Goal: Task Accomplishment & Management: Complete application form

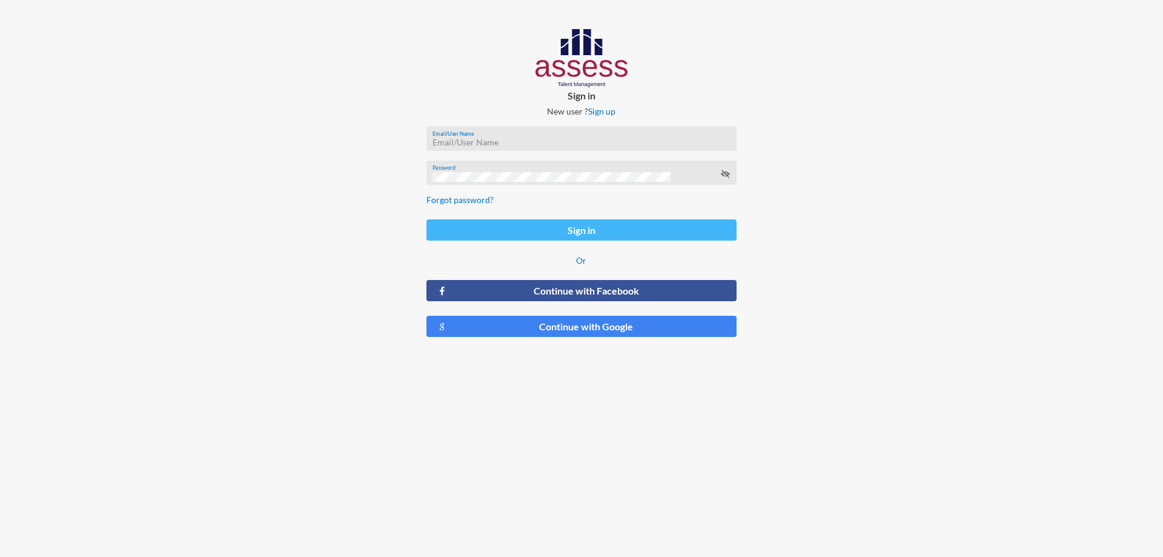
type input "[PERSON_NAME][EMAIL_ADDRESS][DOMAIN_NAME]"
click at [608, 230] on button "Sign in" at bounding box center [582, 229] width 310 height 21
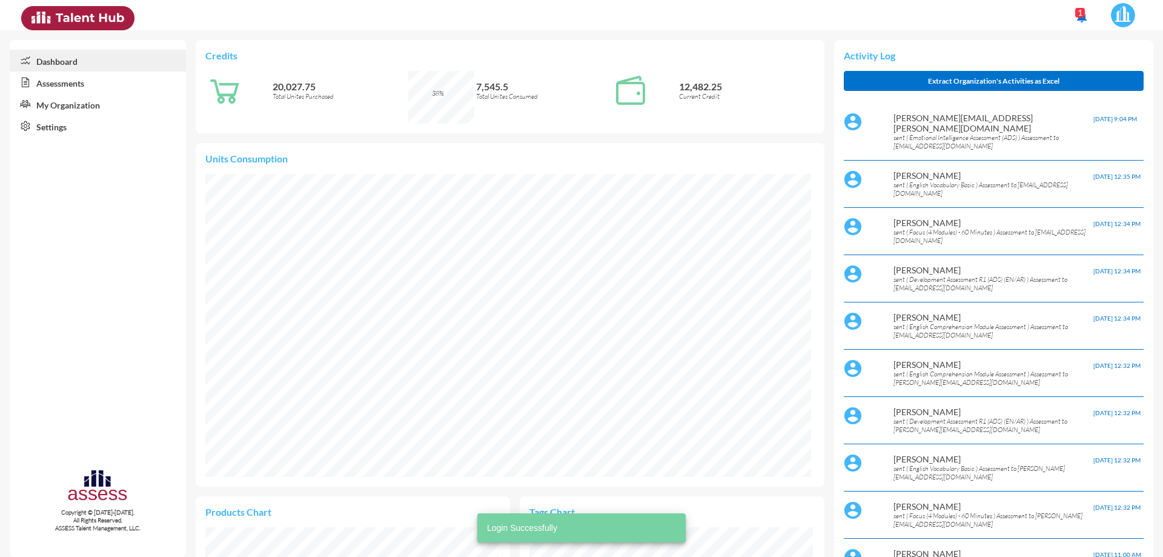
scroll to position [142, 284]
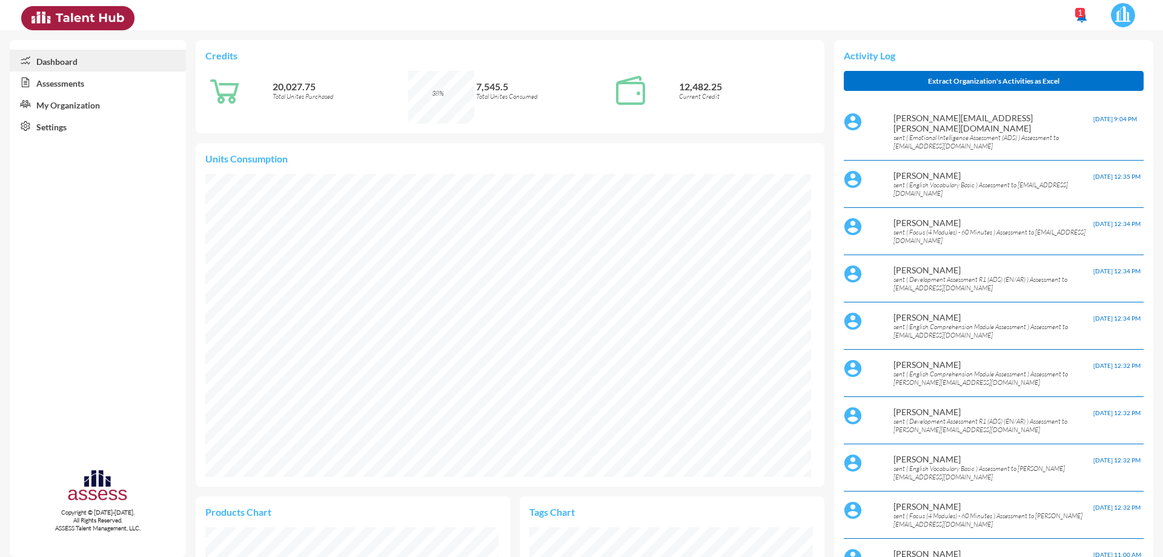
click at [70, 87] on link "Assessments" at bounding box center [98, 82] width 176 height 22
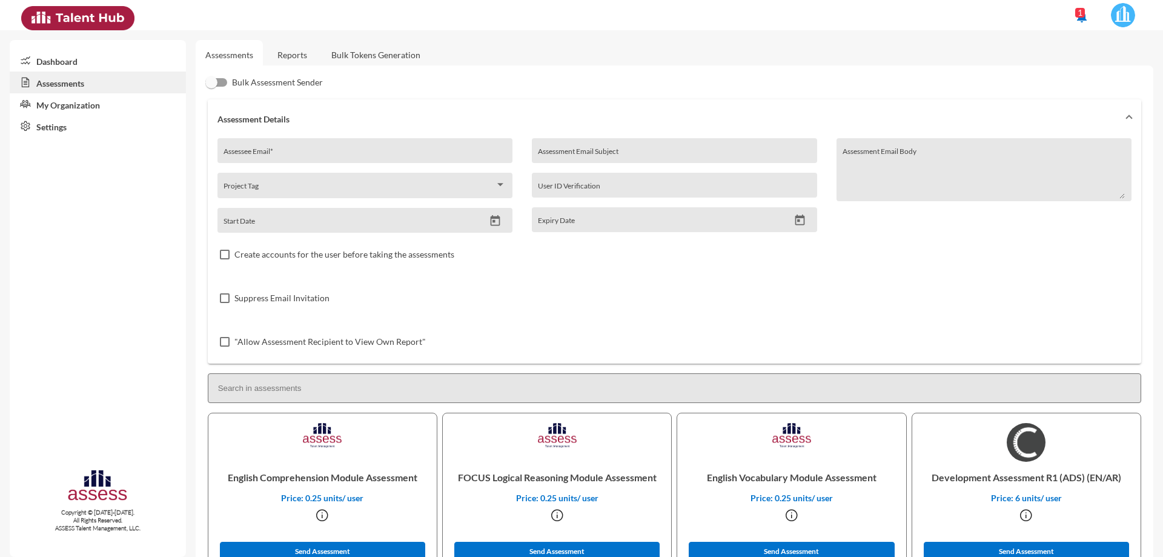
click at [296, 59] on link "Reports" at bounding box center [292, 55] width 49 height 30
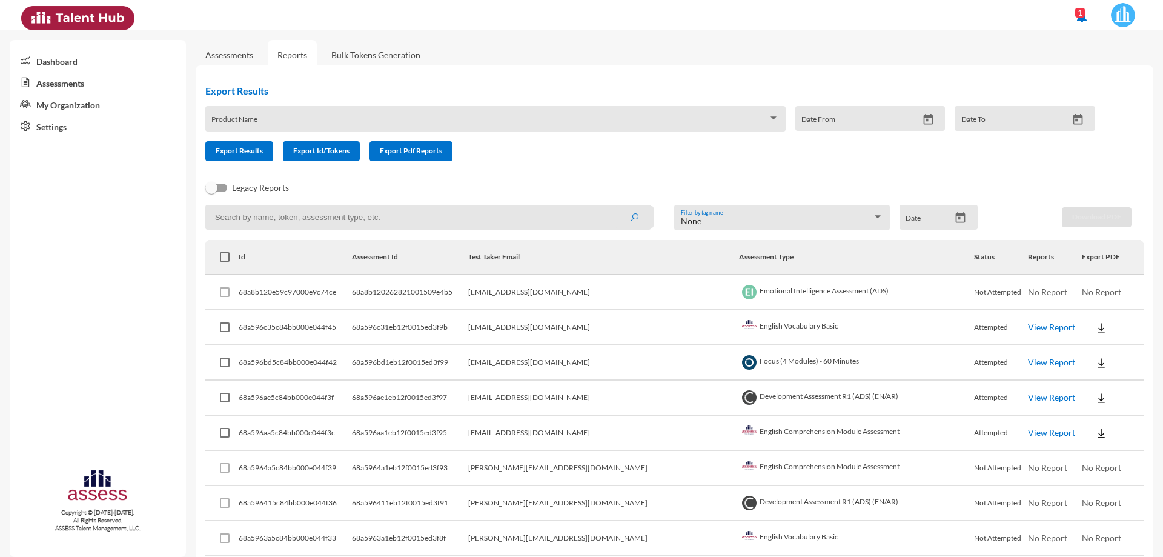
click at [227, 55] on link "Assessments" at bounding box center [229, 55] width 48 height 10
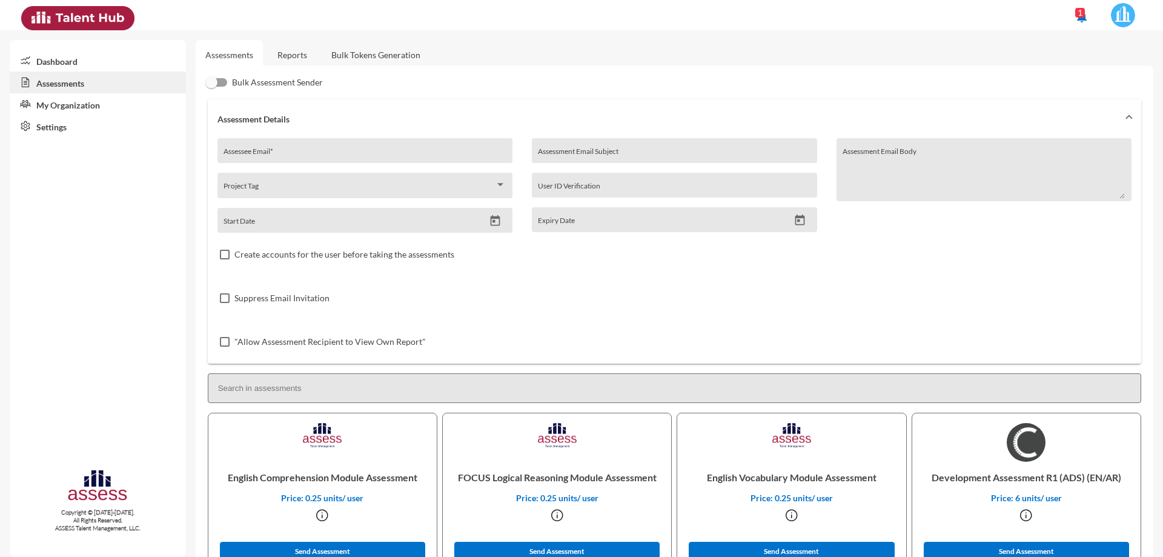
click at [303, 155] on input "Assessee Email *" at bounding box center [365, 155] width 282 height 10
paste input "[PERSON_NAME][EMAIL_ADDRESS][DOMAIN_NAME]"
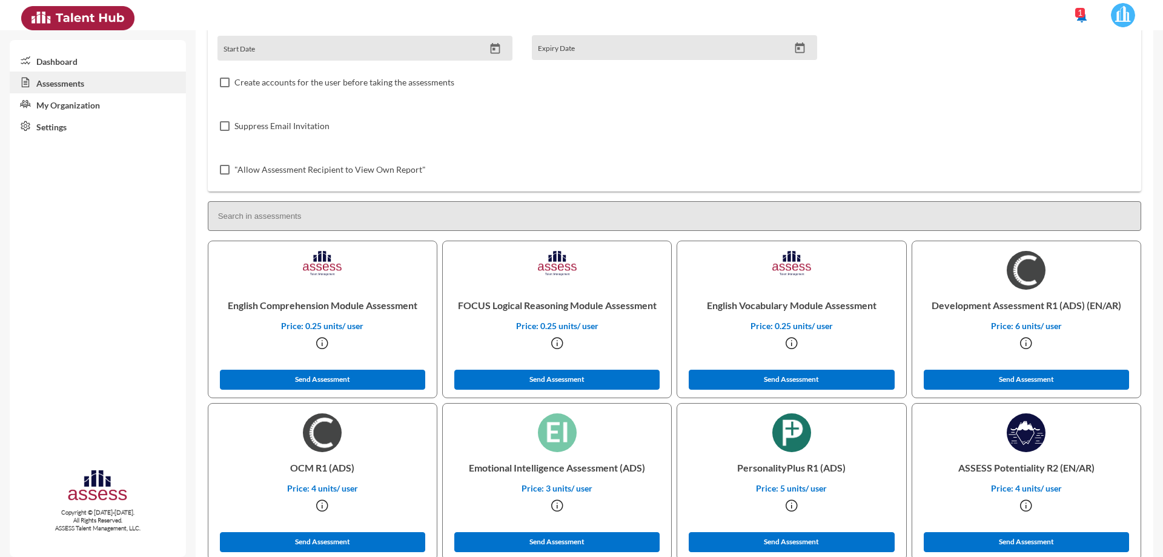
scroll to position [182, 0]
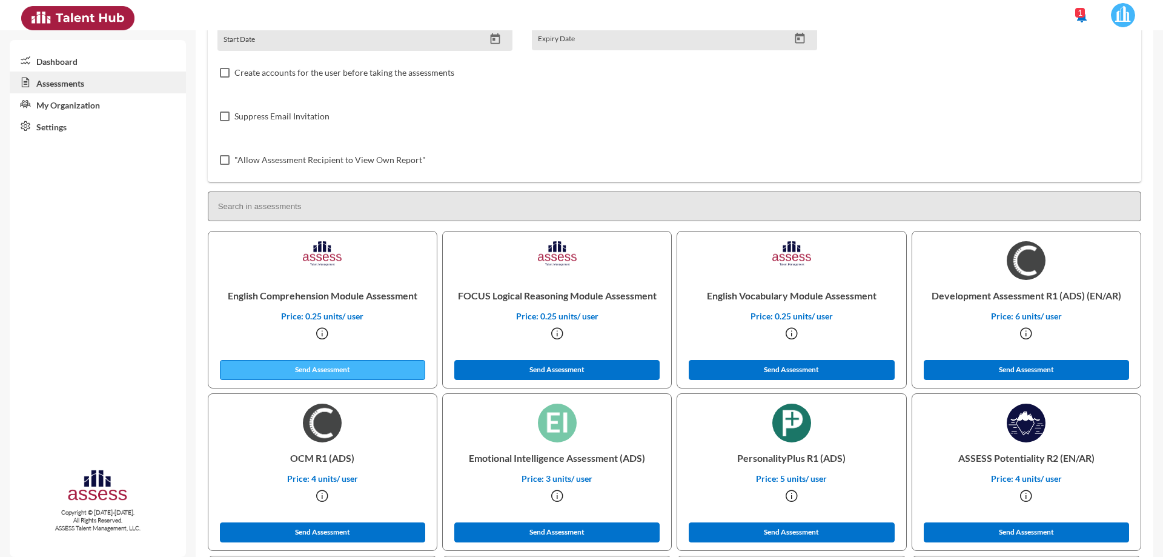
type input "[PERSON_NAME][EMAIL_ADDRESS][DOMAIN_NAME]"
click at [382, 363] on button "Send Assessment" at bounding box center [323, 370] width 206 height 20
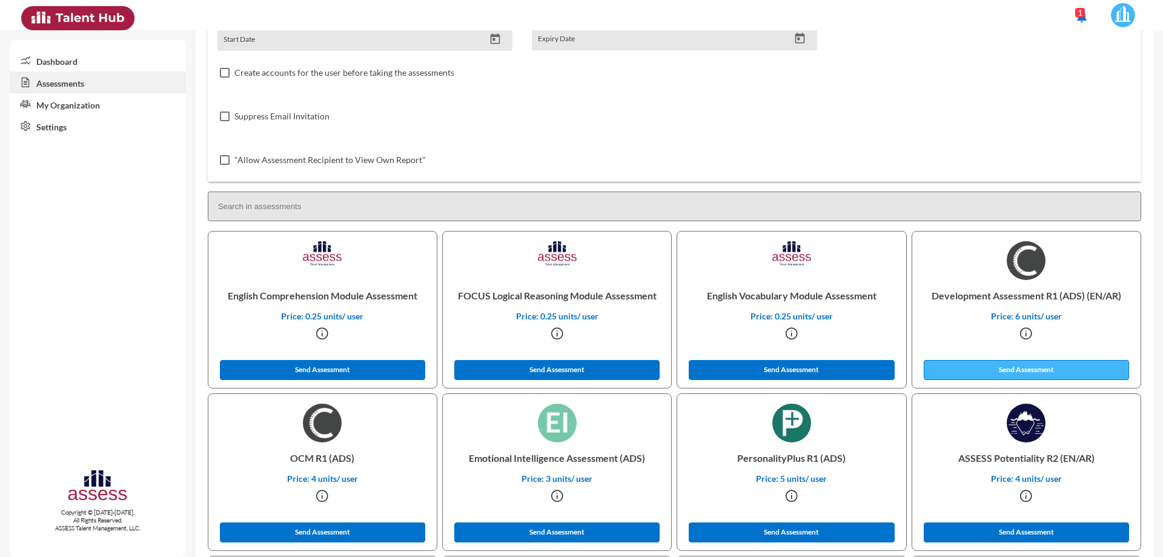
click at [1050, 371] on button "Send Assessment" at bounding box center [1027, 370] width 206 height 20
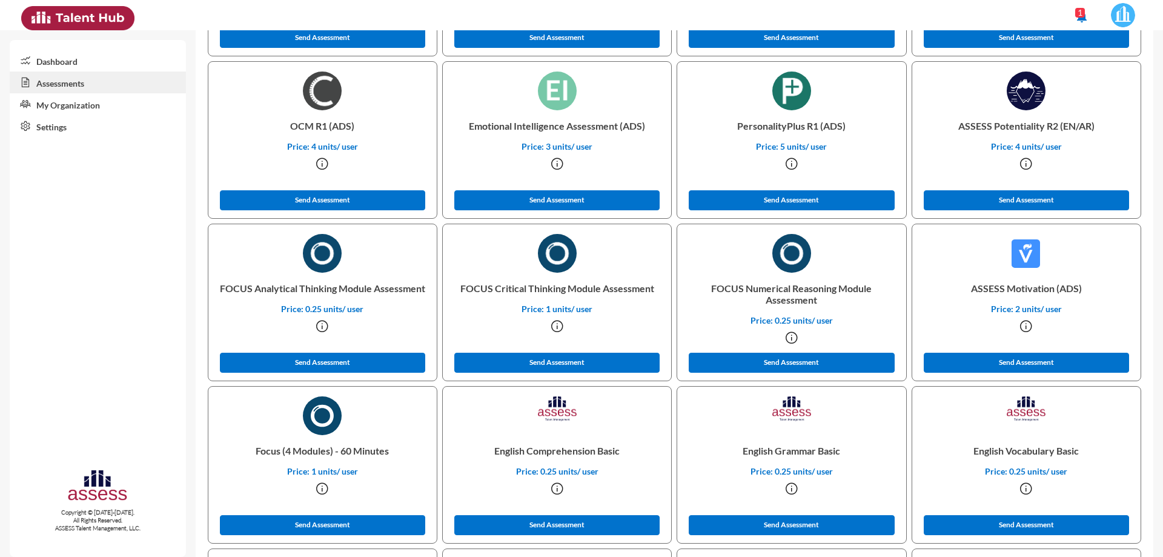
scroll to position [545, 0]
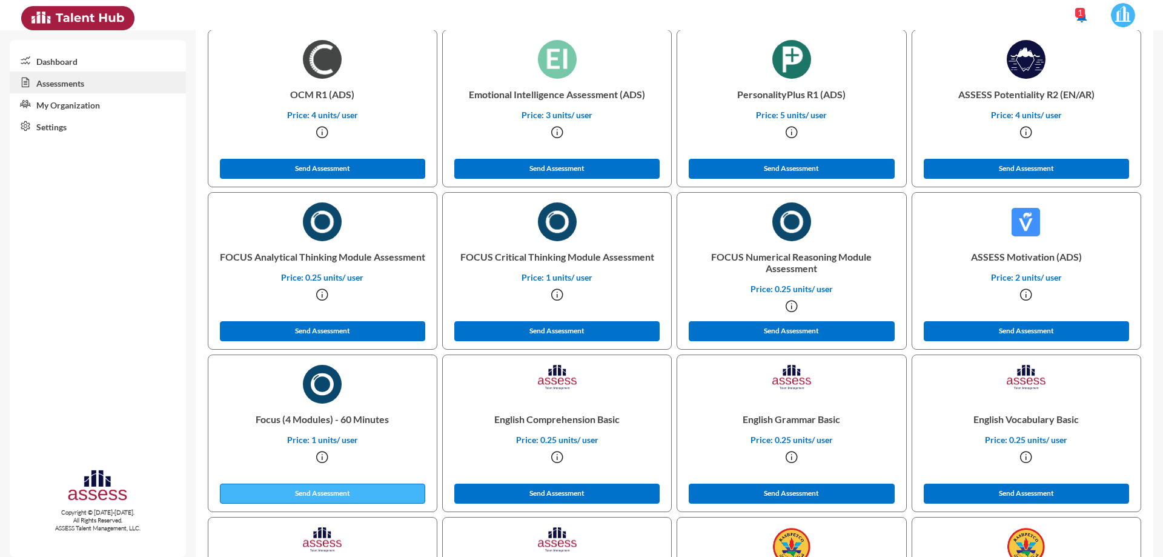
click at [400, 491] on button "Send Assessment" at bounding box center [323, 493] width 206 height 20
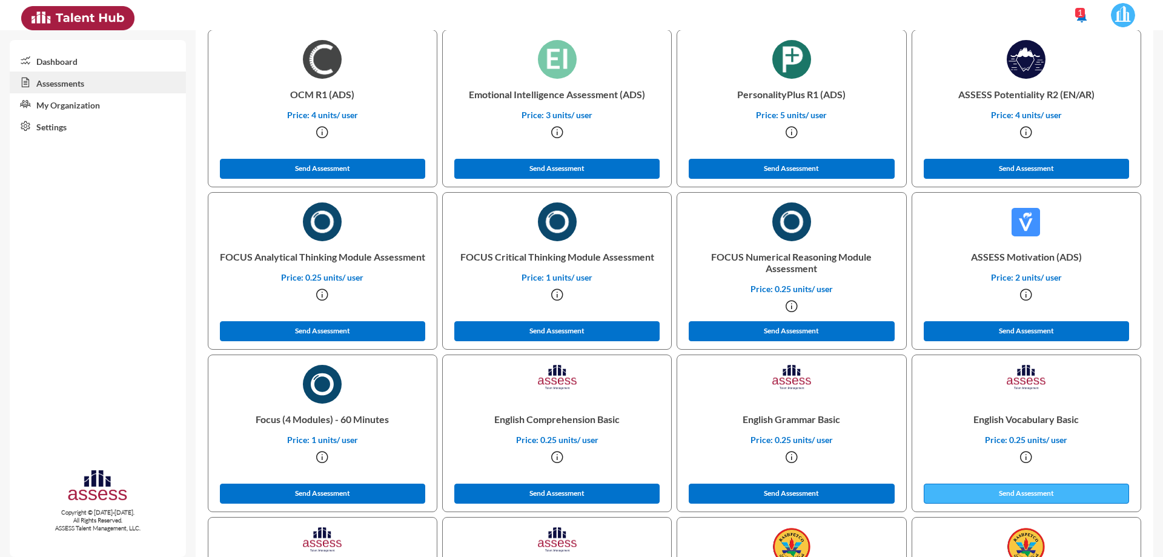
click at [1050, 493] on button "Send Assessment" at bounding box center [1027, 493] width 206 height 20
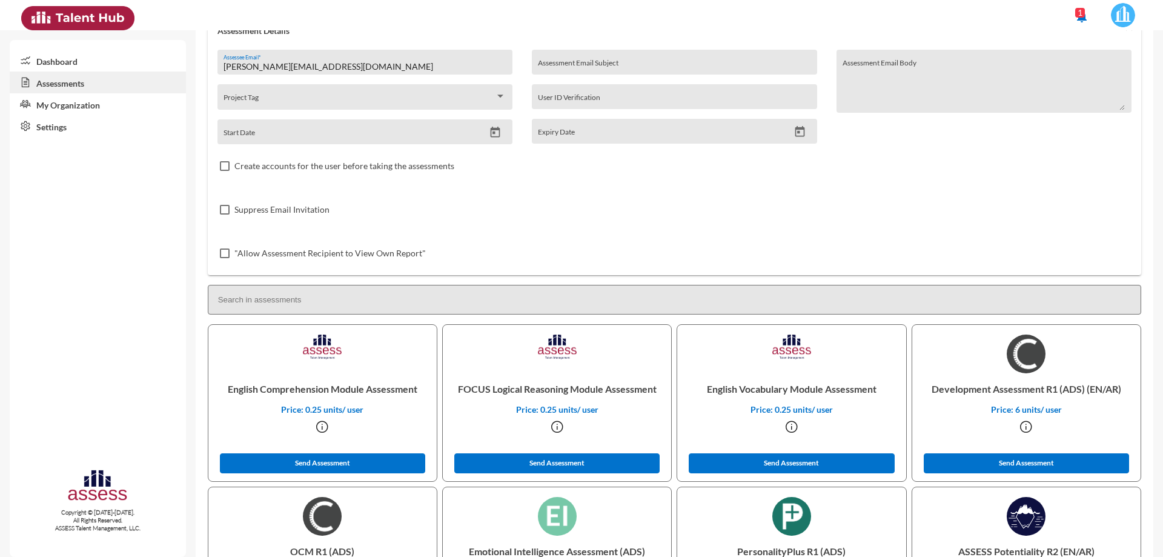
scroll to position [0, 0]
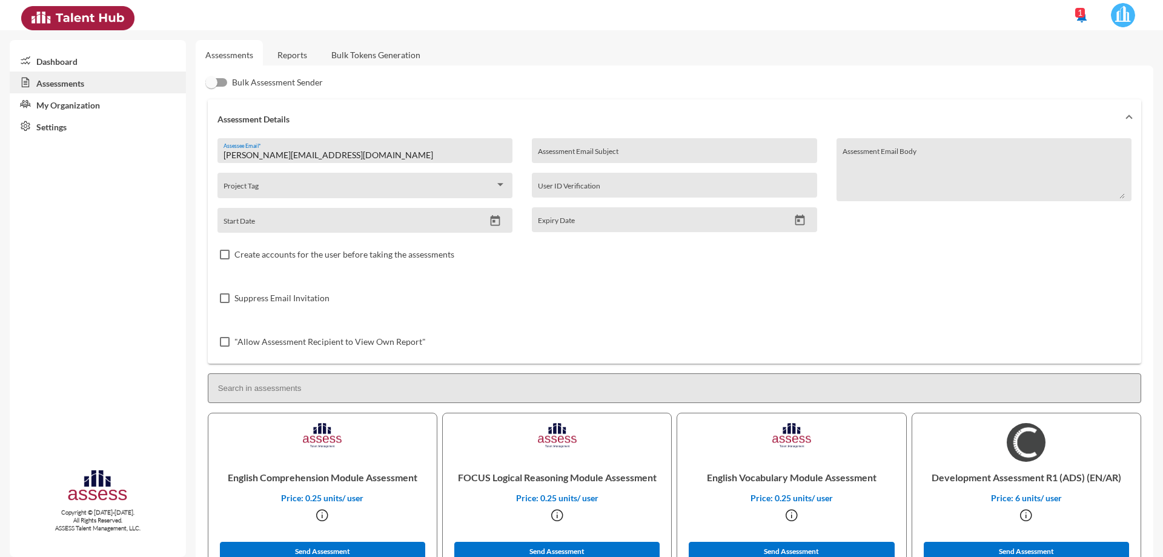
click at [302, 57] on link "Reports" at bounding box center [292, 55] width 49 height 30
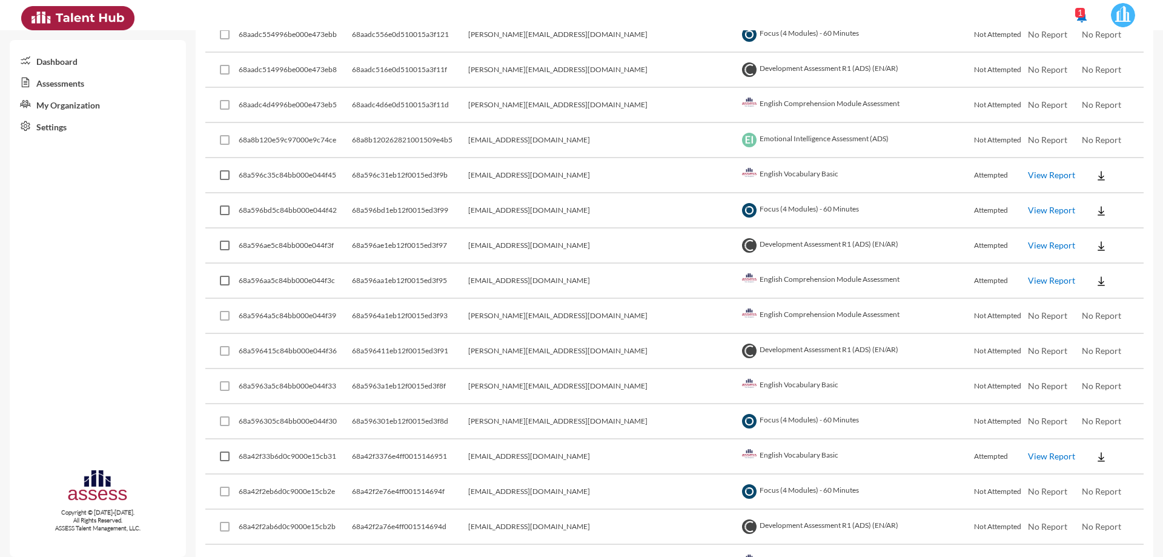
scroll to position [303, 0]
